Goal: Navigation & Orientation: Find specific page/section

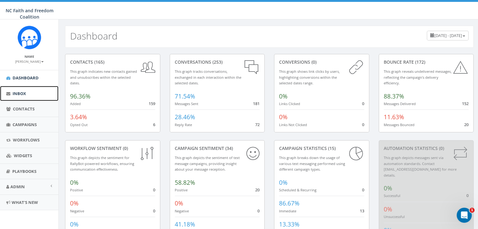
click at [21, 89] on link "Inbox" at bounding box center [29, 93] width 58 height 15
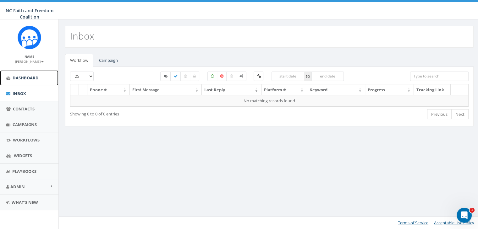
click at [23, 80] on span "Dashboard" at bounding box center [26, 78] width 26 height 6
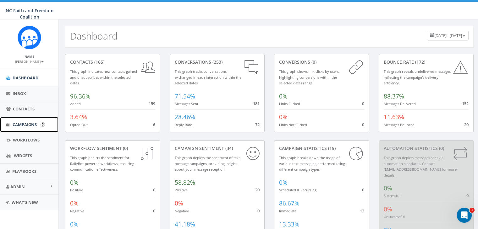
click at [28, 120] on link "Campaigns" at bounding box center [29, 124] width 58 height 15
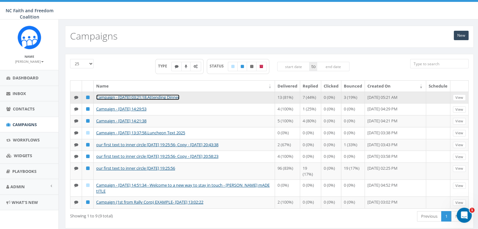
click at [129, 96] on link "Campaign - [DATE] 03:21:18.Attending Dinner" at bounding box center [137, 98] width 83 height 6
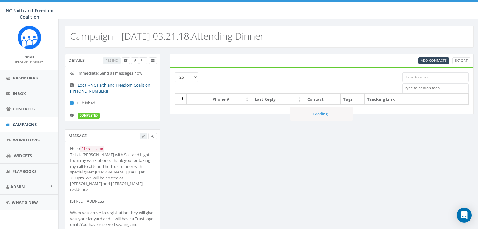
select select
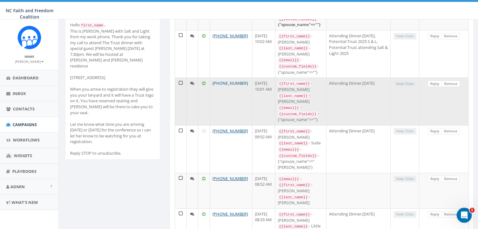
scroll to position [125, 0]
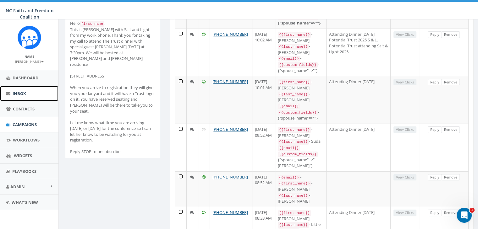
click at [30, 95] on link "Inbox" at bounding box center [29, 93] width 58 height 15
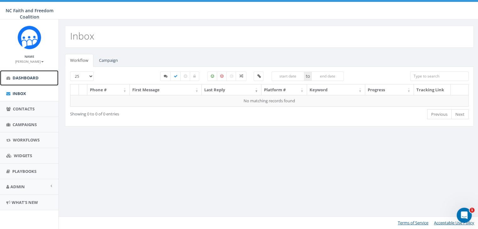
click at [26, 77] on span "Dashboard" at bounding box center [26, 78] width 26 height 6
